Goal: Information Seeking & Learning: Learn about a topic

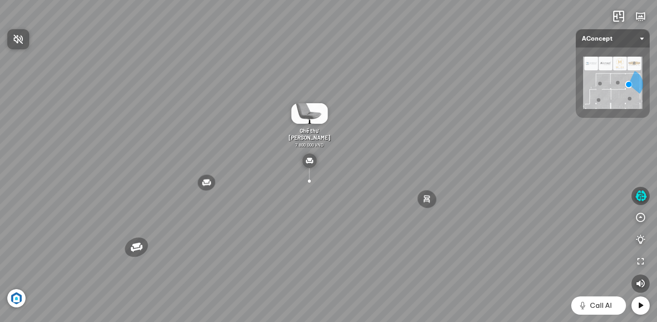
drag, startPoint x: 154, startPoint y: 157, endPoint x: 221, endPoint y: 109, distance: 82.9
click at [202, 99] on div at bounding box center [328, 161] width 657 height 322
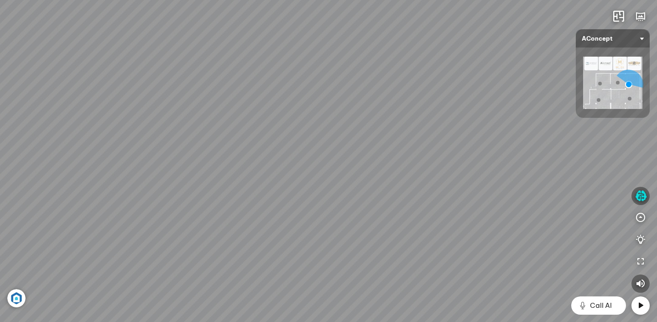
drag, startPoint x: 249, startPoint y: 256, endPoint x: 432, endPoint y: 244, distance: 183.7
click at [309, 263] on div "Đèn [PERSON_NAME] 5.300.000 VND Giường ngủ Palima 19.000.000 VND Bàn Cafe Tess …" at bounding box center [328, 161] width 657 height 322
drag, startPoint x: 593, startPoint y: 239, endPoint x: 384, endPoint y: 231, distance: 208.6
click at [374, 233] on div "Đèn [PERSON_NAME] 5.300.000 VND Giường ngủ Palima 19.000.000 VND Bàn Cafe Tess …" at bounding box center [328, 161] width 657 height 322
drag, startPoint x: 502, startPoint y: 221, endPoint x: 485, endPoint y: 191, distance: 34.5
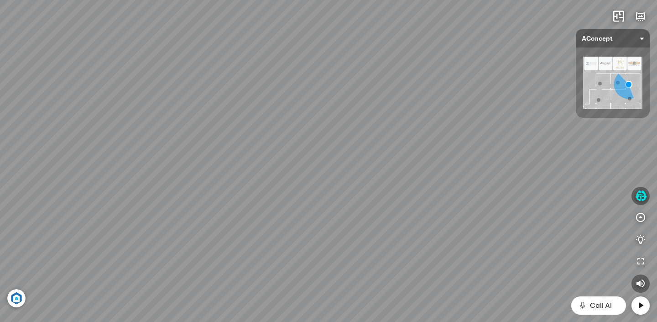
click at [485, 191] on div "Đèn [PERSON_NAME] 5.300.000 VND Giường ngủ Palima 19.000.000 VND Bàn Cafe Tess …" at bounding box center [328, 161] width 657 height 322
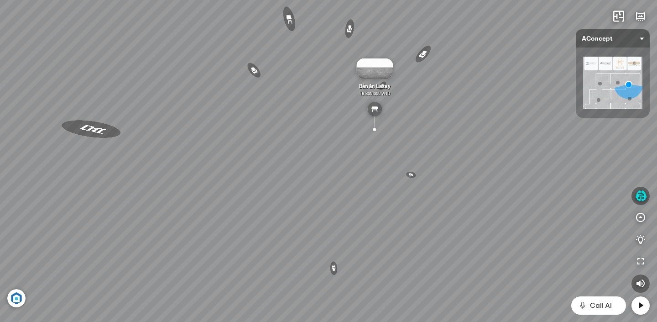
drag, startPoint x: 343, startPoint y: 239, endPoint x: 399, endPoint y: 197, distance: 69.7
click at [399, 197] on div "Đèn [PERSON_NAME] 5.300.000 VND Giường ngủ Palima 19.000.000 VND Bàn Cafe Tess …" at bounding box center [328, 161] width 657 height 322
drag, startPoint x: 275, startPoint y: 223, endPoint x: 278, endPoint y: 258, distance: 34.4
click at [278, 259] on div "Đèn [PERSON_NAME] 5.300.000 VND Giường ngủ Palima 19.000.000 VND Bàn Cafe Tess …" at bounding box center [328, 161] width 657 height 322
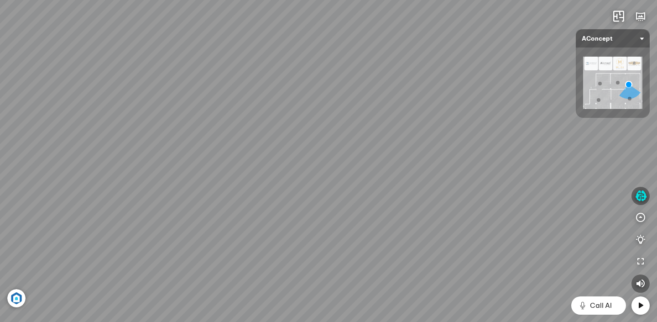
drag, startPoint x: 283, startPoint y: 255, endPoint x: 338, endPoint y: 245, distance: 56.1
click at [303, 313] on div "Đèn [PERSON_NAME] 5.300.000 VND Giường ngủ Palima 19.000.000 VND Bàn Cafe Tess …" at bounding box center [328, 161] width 657 height 322
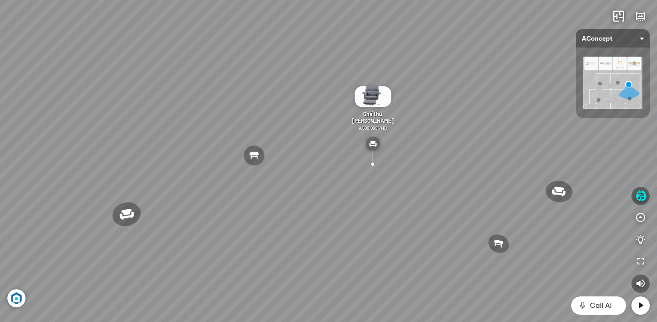
drag, startPoint x: 374, startPoint y: 230, endPoint x: 358, endPoint y: 256, distance: 30.9
click at [361, 259] on div "Đèn [PERSON_NAME] 5.300.000 VND Giường ngủ Palima 19.000.000 VND Bàn Cafe Tess …" at bounding box center [328, 161] width 657 height 322
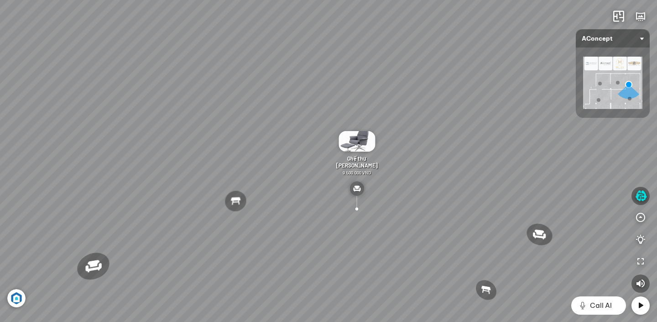
drag, startPoint x: 336, startPoint y: 226, endPoint x: 327, endPoint y: 242, distance: 18.8
click at [327, 248] on div "Đèn [PERSON_NAME] 5.300.000 VND Giường ngủ Palima 19.000.000 VND Bàn Cafe Tess …" at bounding box center [328, 161] width 657 height 322
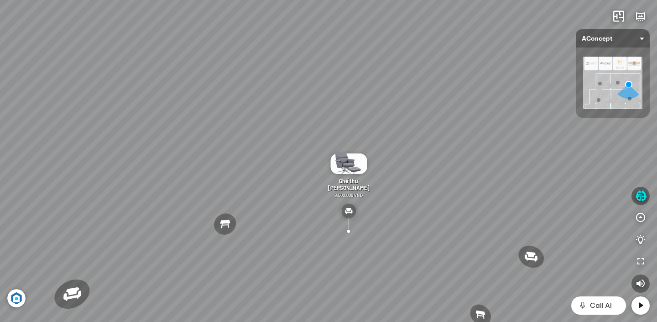
drag, startPoint x: 336, startPoint y: 198, endPoint x: 309, endPoint y: 238, distance: 48.2
click at [309, 238] on div "Đèn [PERSON_NAME] 5.300.000 VND Giường ngủ Palima 19.000.000 VND Bàn Cafe Tess …" at bounding box center [328, 161] width 657 height 322
drag, startPoint x: 289, startPoint y: 133, endPoint x: 289, endPoint y: 139, distance: 6.4
click at [287, 135] on div "Đèn [PERSON_NAME] 5.300.000 VND Giường ngủ Palima 19.000.000 VND Bàn Cafe Tess …" at bounding box center [328, 161] width 657 height 322
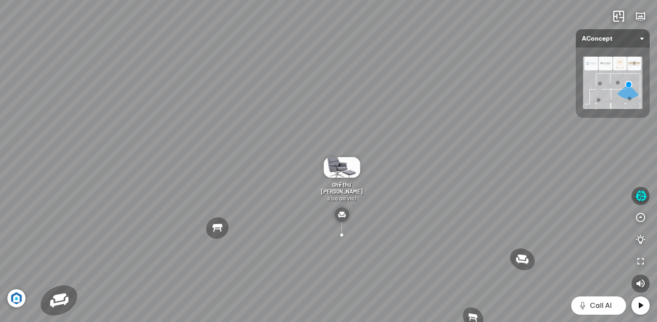
click at [341, 173] on img at bounding box center [341, 167] width 36 height 21
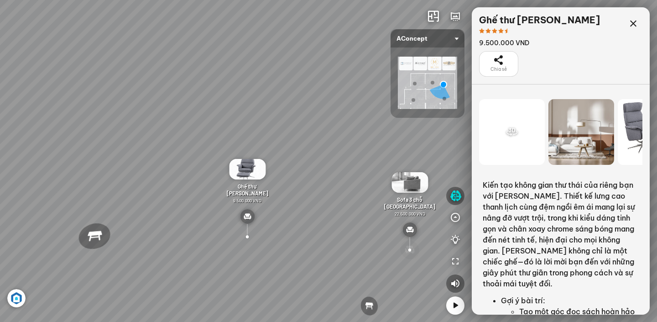
click at [407, 249] on div at bounding box center [410, 249] width 21 height 21
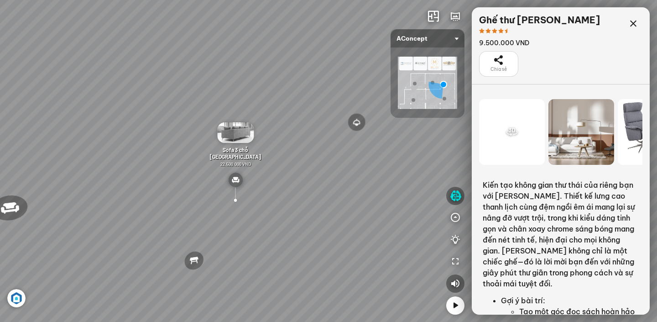
click at [282, 139] on div "Đèn [PERSON_NAME] 5.300.000 VND Giường ngủ Palima 19.000.000 VND Bàn Cafe Tess …" at bounding box center [328, 161] width 657 height 322
click at [358, 120] on div at bounding box center [357, 122] width 19 height 19
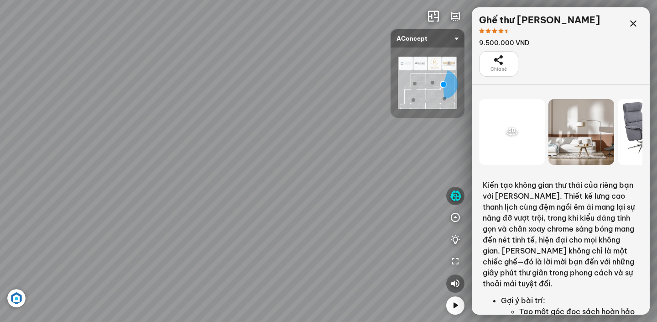
drag, startPoint x: 189, startPoint y: 245, endPoint x: 334, endPoint y: 256, distance: 145.4
click at [334, 256] on div "Đèn [PERSON_NAME] 5.300.000 VND Giường ngủ Palima 19.000.000 VND Bàn Cafe Tess …" at bounding box center [328, 161] width 657 height 322
